Goal: Information Seeking & Learning: Learn about a topic

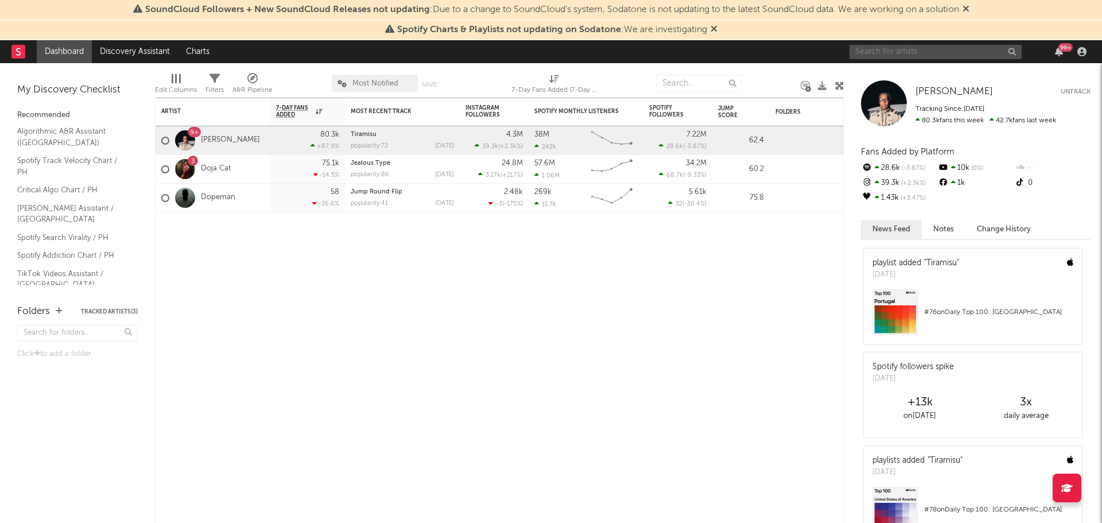
click at [920, 53] on input "text" at bounding box center [936, 52] width 172 height 14
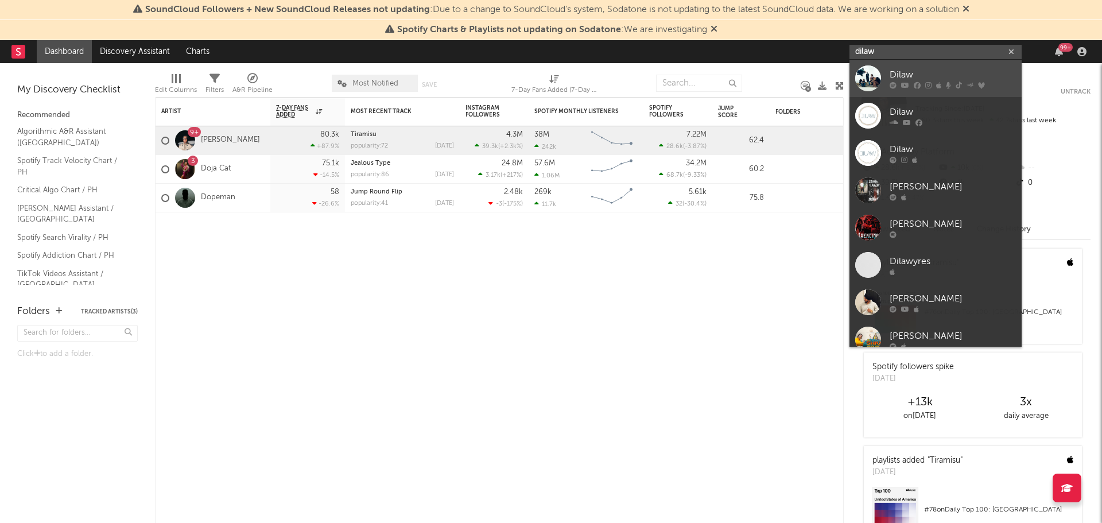
type input "dilaw"
click at [915, 85] on icon at bounding box center [917, 85] width 7 height 7
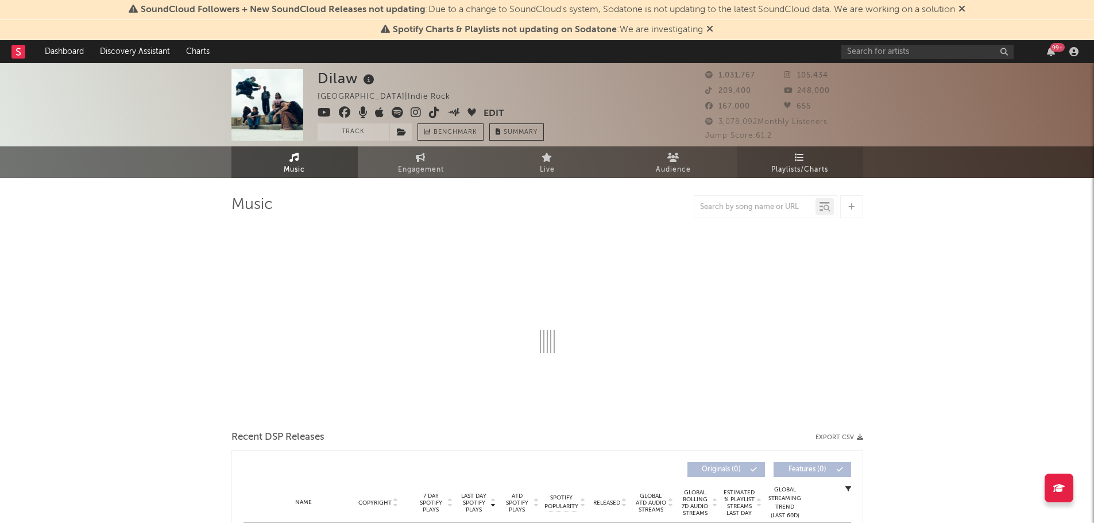
click at [816, 169] on span "Playlists/Charts" at bounding box center [799, 170] width 57 height 14
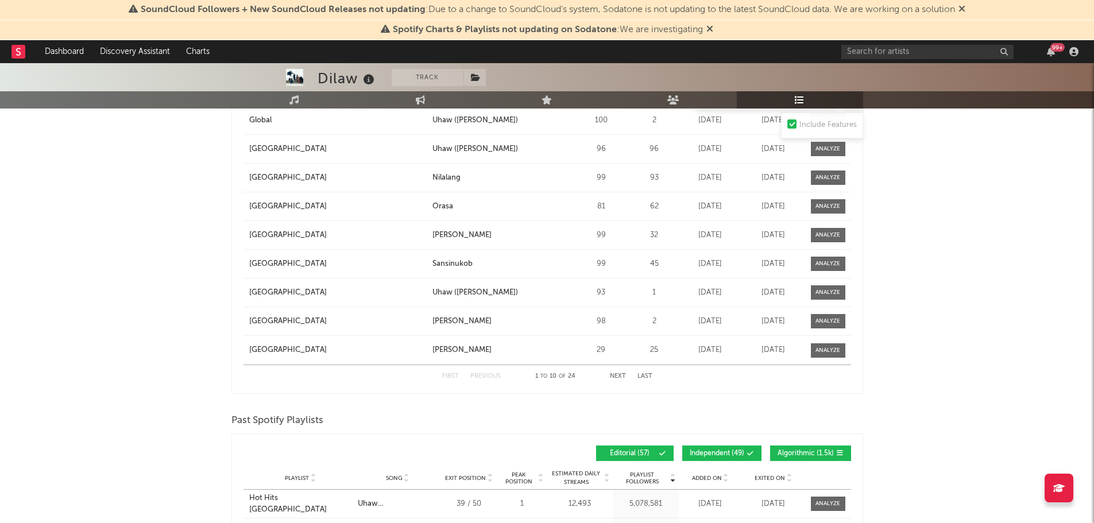
scroll to position [1263, 0]
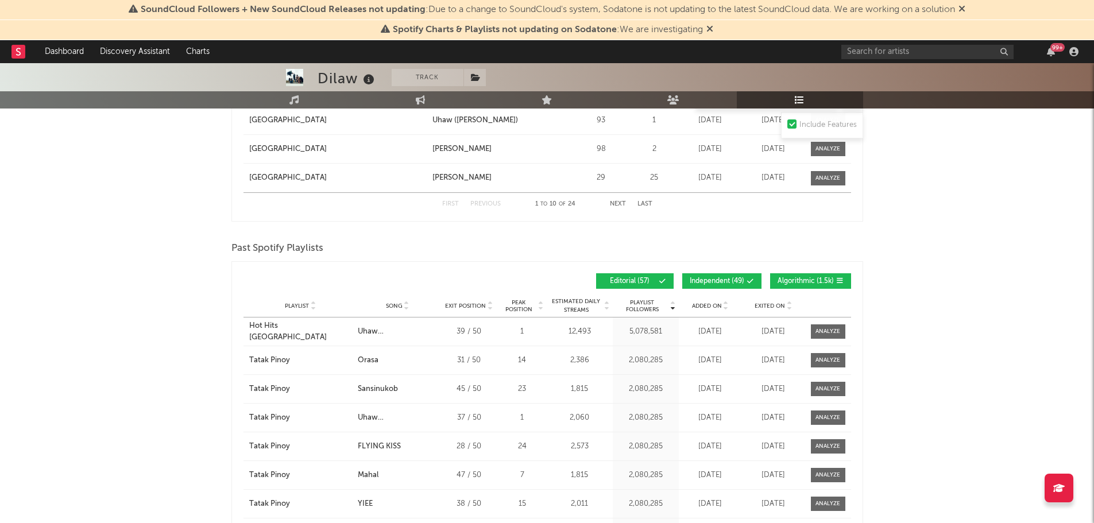
click at [715, 278] on span "Independent ( 49 )" at bounding box center [717, 281] width 55 height 7
click at [793, 278] on span "Algorithmic ( 1.5k )" at bounding box center [805, 281] width 56 height 7
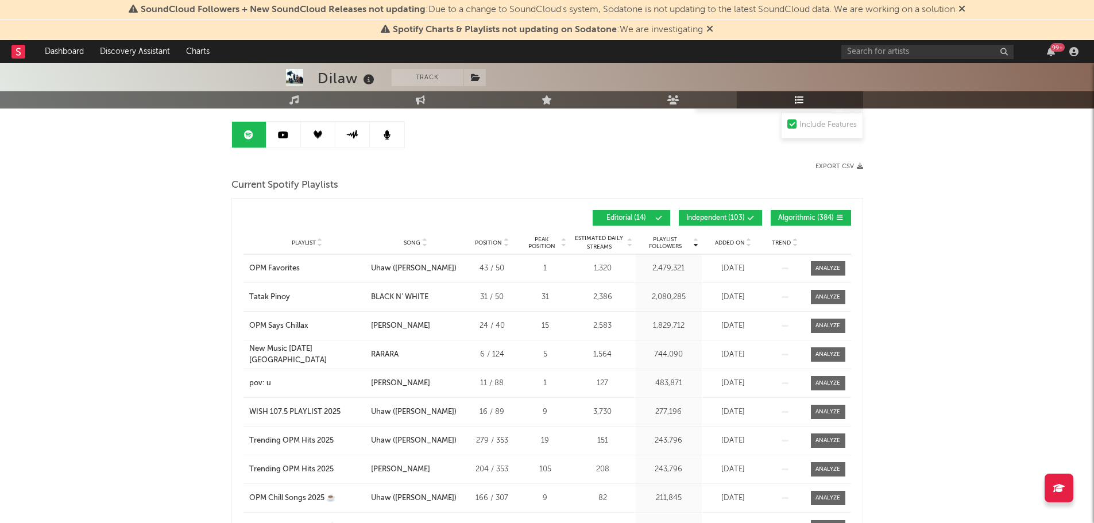
scroll to position [115, 0]
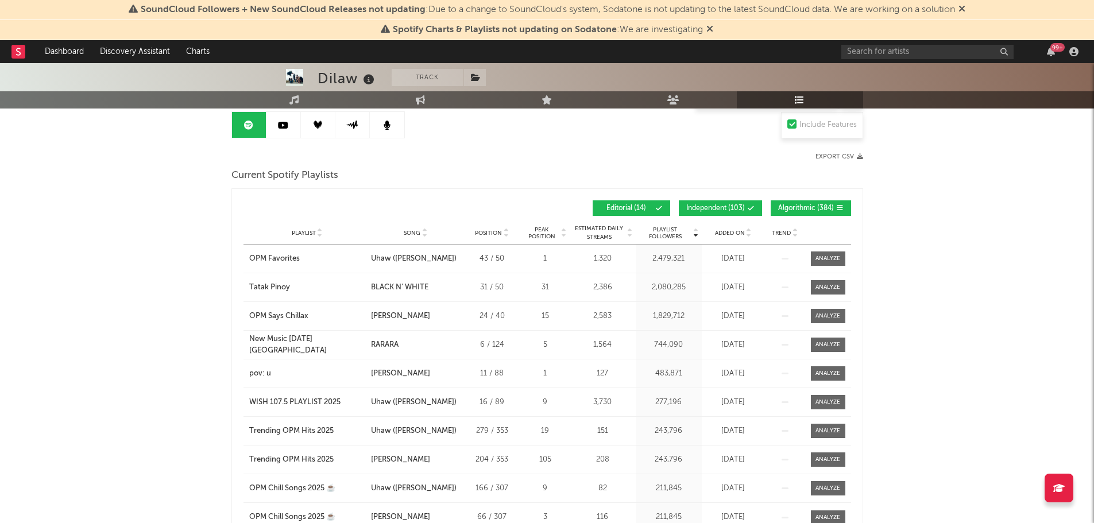
click at [747, 200] on button "Independent ( 103 )" at bounding box center [720, 208] width 83 height 16
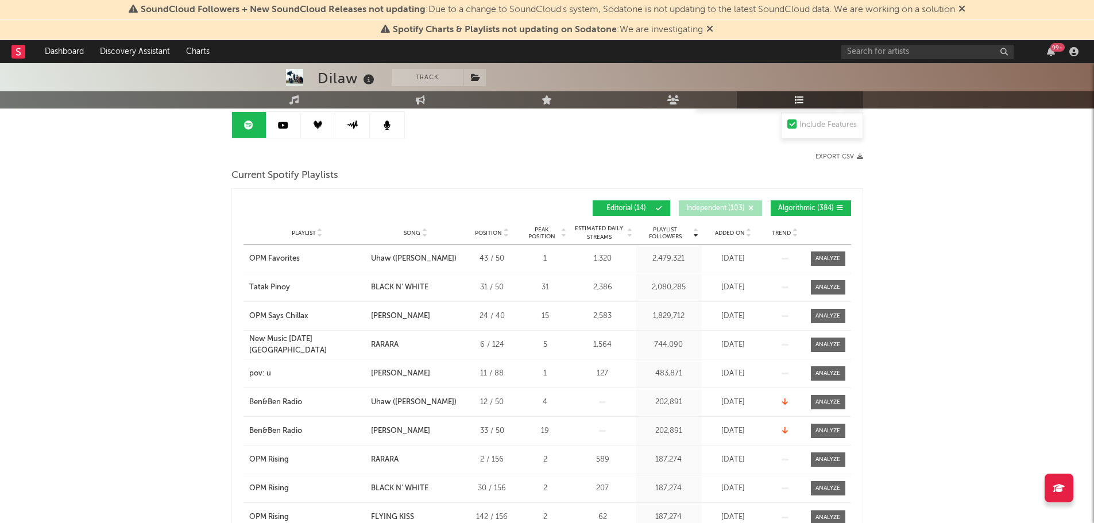
click at [794, 202] on button "Algorithmic ( 384 )" at bounding box center [810, 208] width 80 height 16
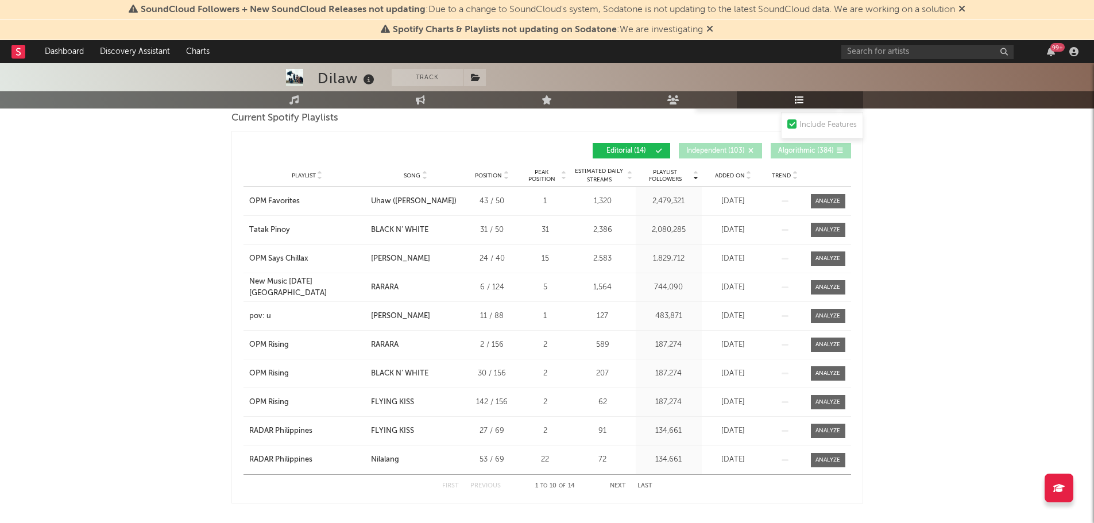
click at [614, 485] on button "Next" at bounding box center [618, 486] width 16 height 6
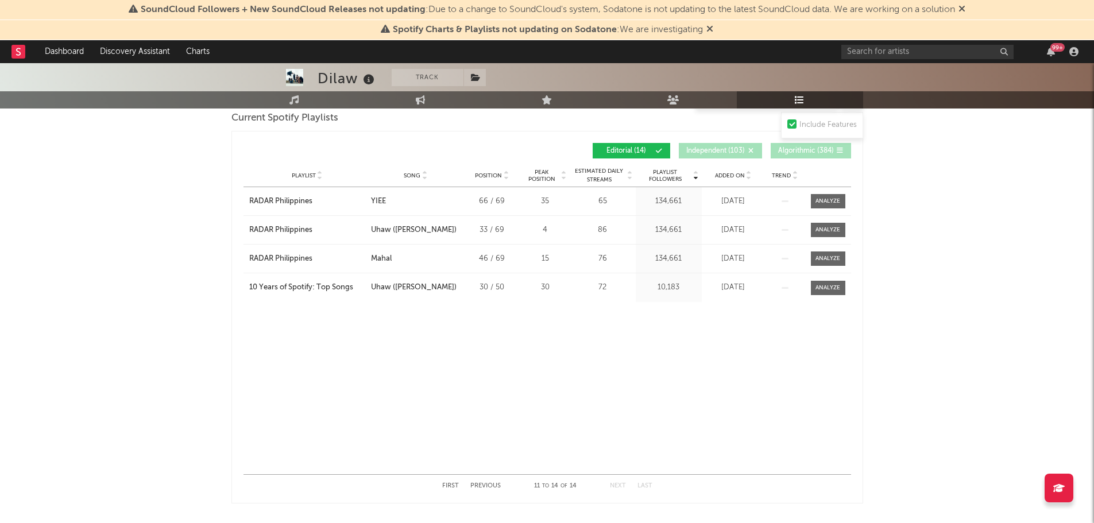
click at [497, 485] on button "Previous" at bounding box center [485, 486] width 30 height 6
